Goal: Use online tool/utility: Utilize a website feature to perform a specific function

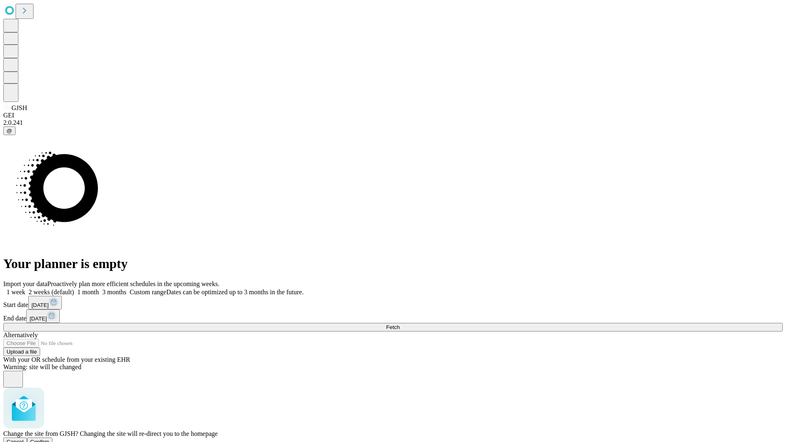
click at [50, 439] on span "Confirm" at bounding box center [39, 442] width 19 height 6
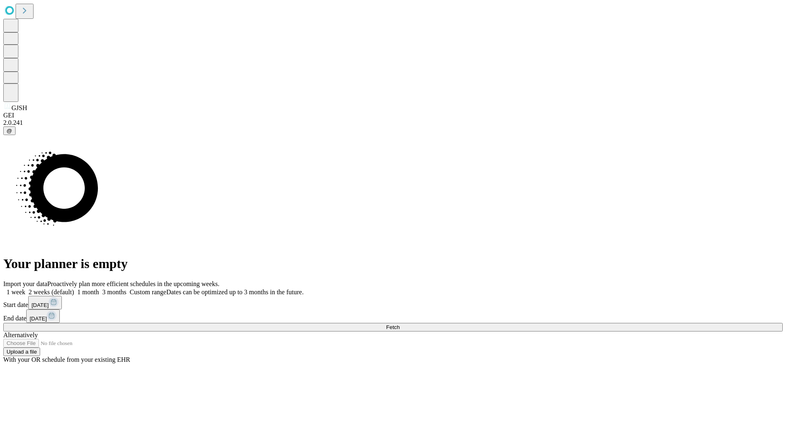
click at [99, 289] on label "1 month" at bounding box center [86, 292] width 25 height 7
click at [399, 324] on span "Fetch" at bounding box center [393, 327] width 14 height 6
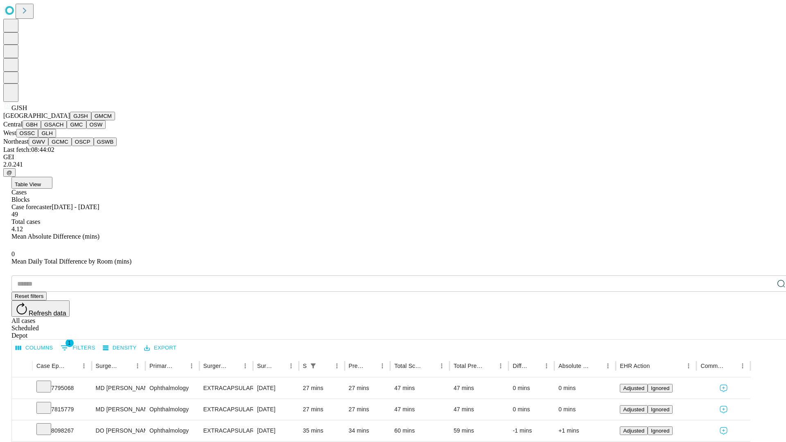
click at [91, 120] on button "GMCM" at bounding box center [103, 116] width 24 height 9
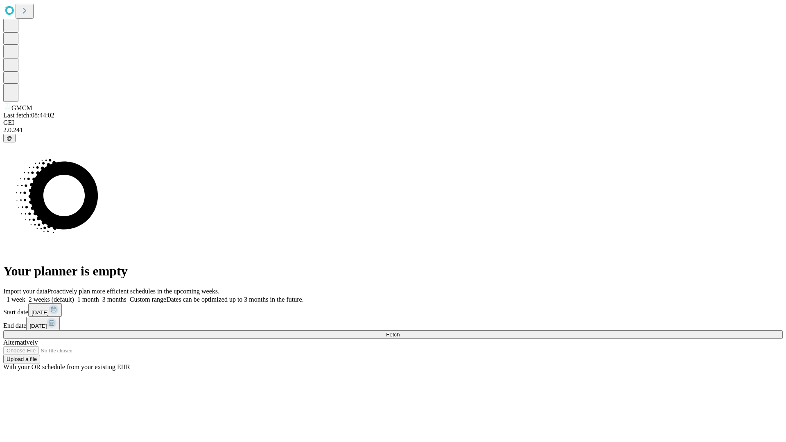
click at [99, 296] on label "1 month" at bounding box center [86, 299] width 25 height 7
click at [399, 332] on span "Fetch" at bounding box center [393, 335] width 14 height 6
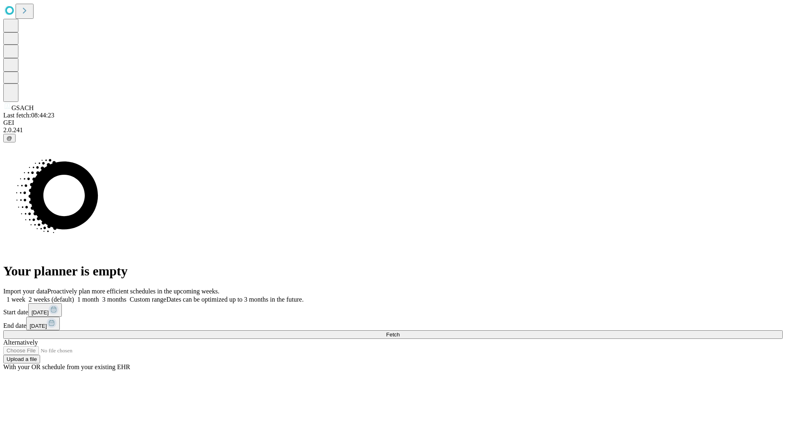
click at [399, 332] on span "Fetch" at bounding box center [393, 335] width 14 height 6
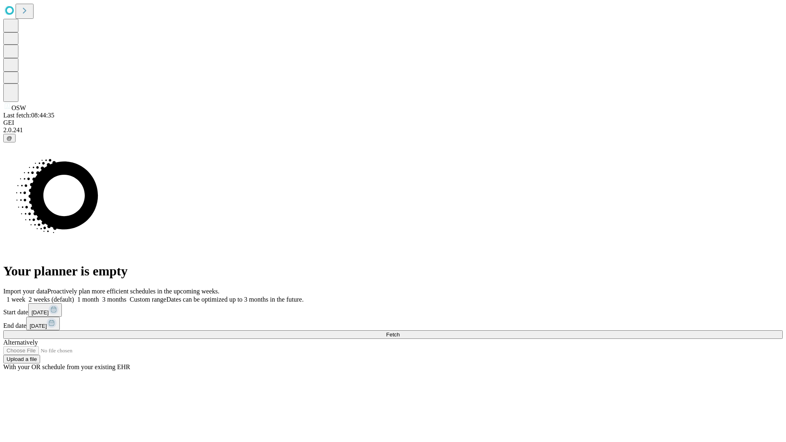
click at [399, 332] on span "Fetch" at bounding box center [393, 335] width 14 height 6
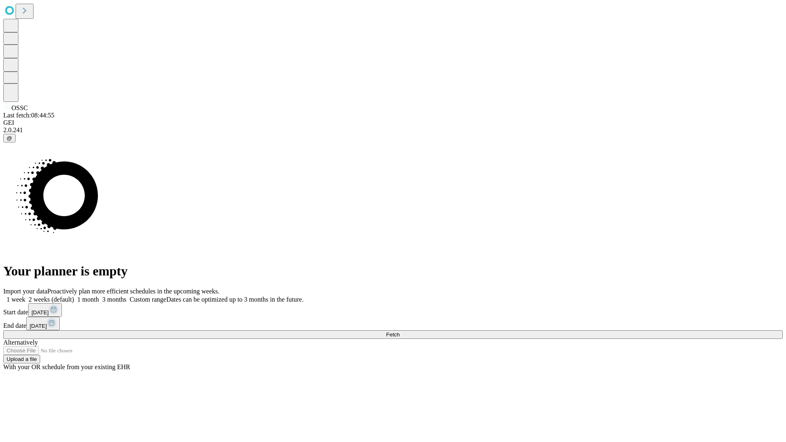
click at [99, 296] on label "1 month" at bounding box center [86, 299] width 25 height 7
click at [399, 332] on span "Fetch" at bounding box center [393, 335] width 14 height 6
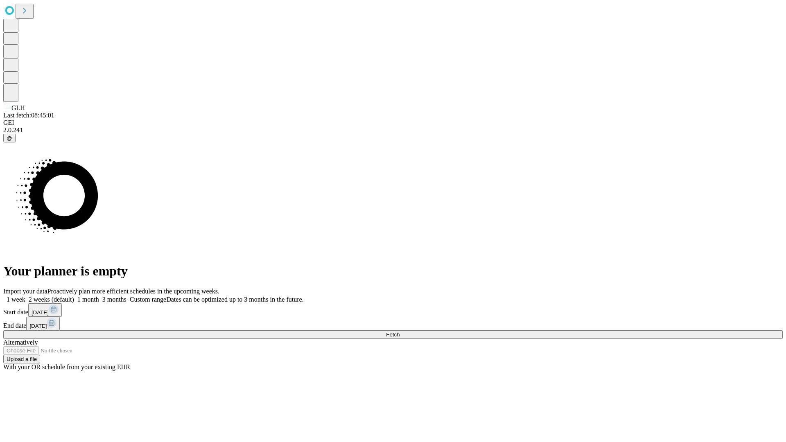
click at [99, 296] on label "1 month" at bounding box center [86, 299] width 25 height 7
click at [399, 332] on span "Fetch" at bounding box center [393, 335] width 14 height 6
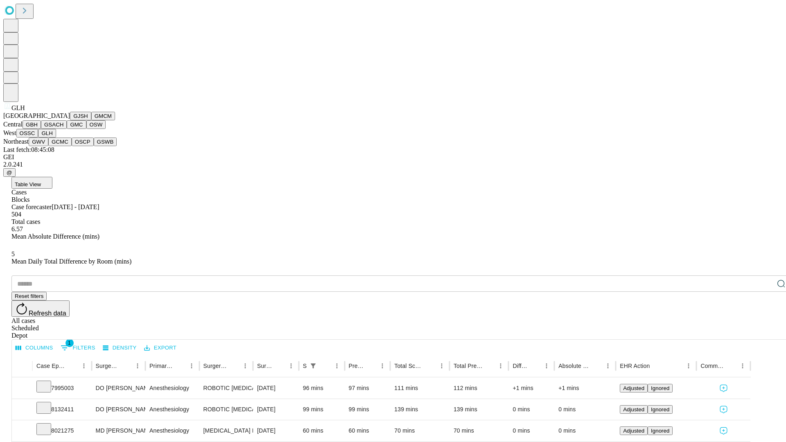
click at [48, 146] on button "GWV" at bounding box center [39, 142] width 20 height 9
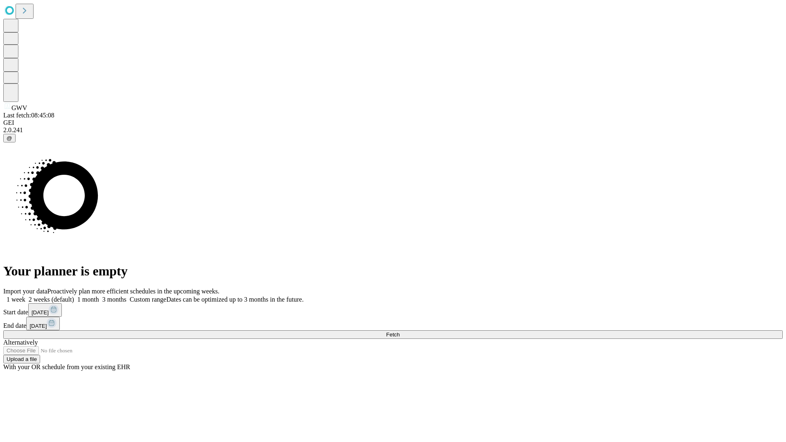
click at [99, 296] on label "1 month" at bounding box center [86, 299] width 25 height 7
click at [399, 332] on span "Fetch" at bounding box center [393, 335] width 14 height 6
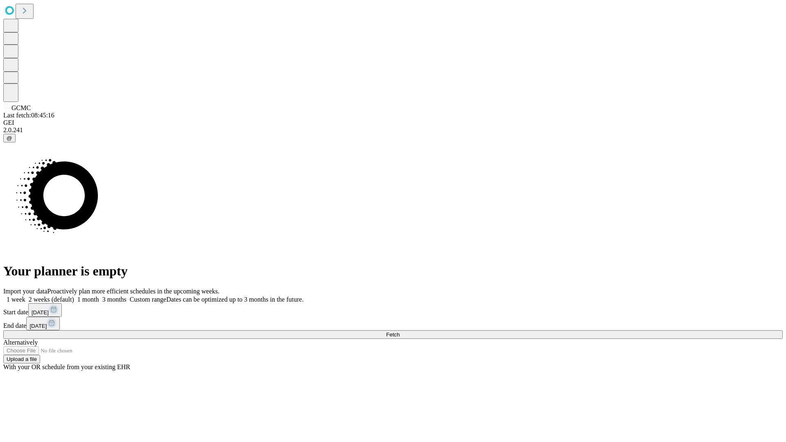
click at [99, 296] on label "1 month" at bounding box center [86, 299] width 25 height 7
click at [399, 332] on span "Fetch" at bounding box center [393, 335] width 14 height 6
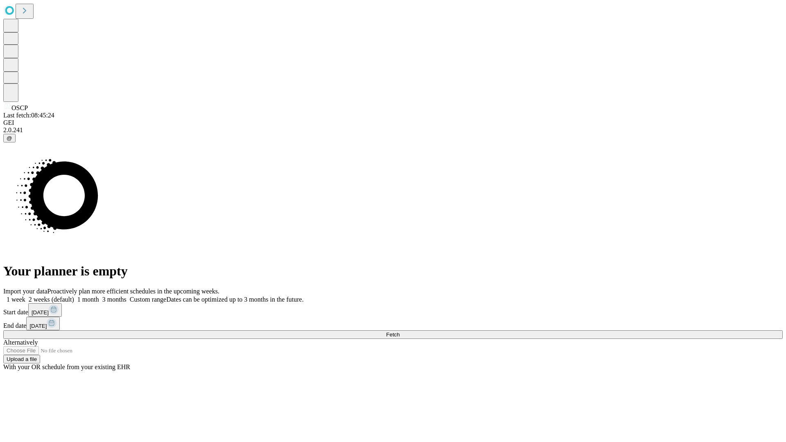
click at [99, 296] on label "1 month" at bounding box center [86, 299] width 25 height 7
click at [399, 332] on span "Fetch" at bounding box center [393, 335] width 14 height 6
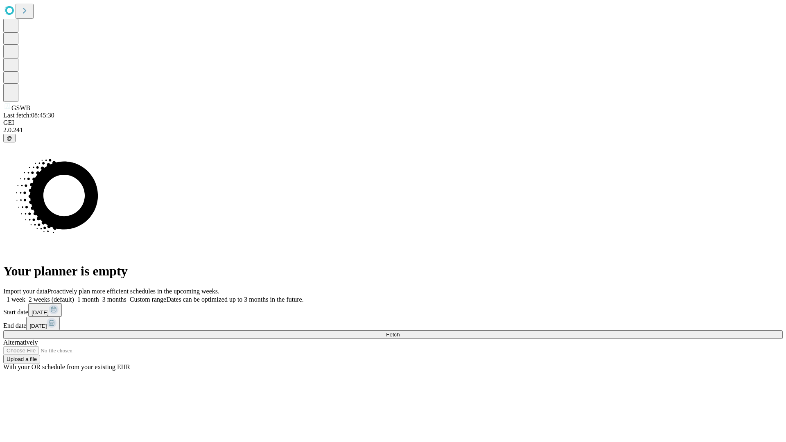
click at [99, 296] on label "1 month" at bounding box center [86, 299] width 25 height 7
click at [399, 332] on span "Fetch" at bounding box center [393, 335] width 14 height 6
